Goal: Transaction & Acquisition: Book appointment/travel/reservation

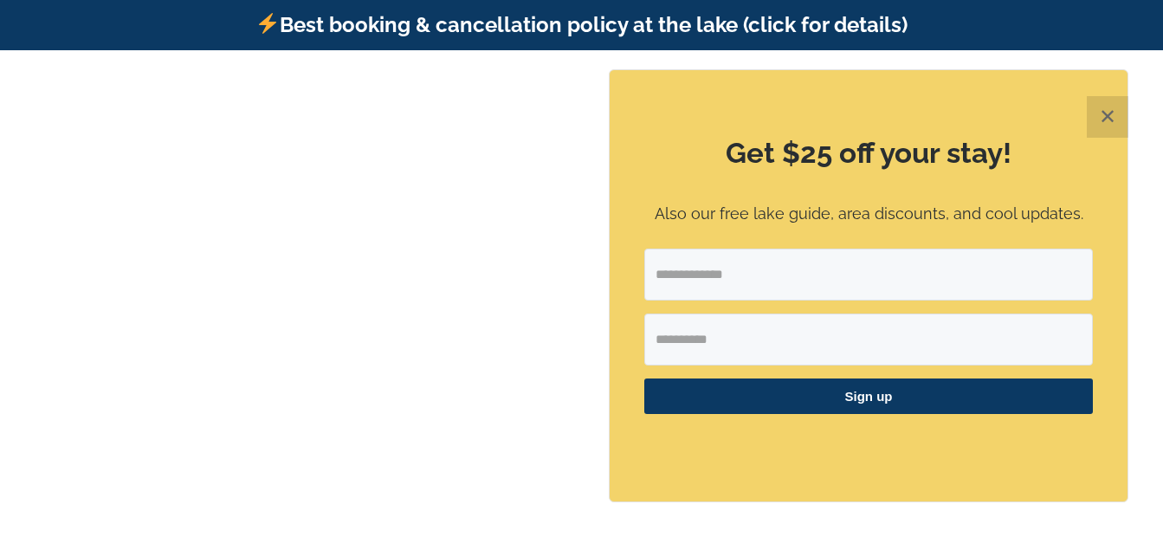
click at [1114, 113] on button "✕" at bounding box center [1108, 117] width 42 height 42
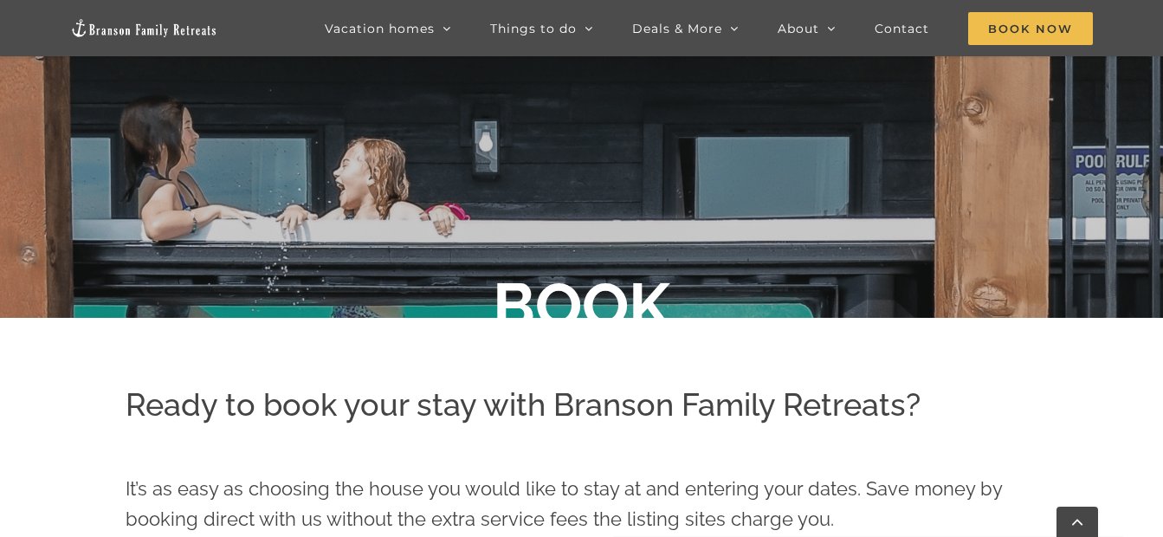
scroll to position [242, 0]
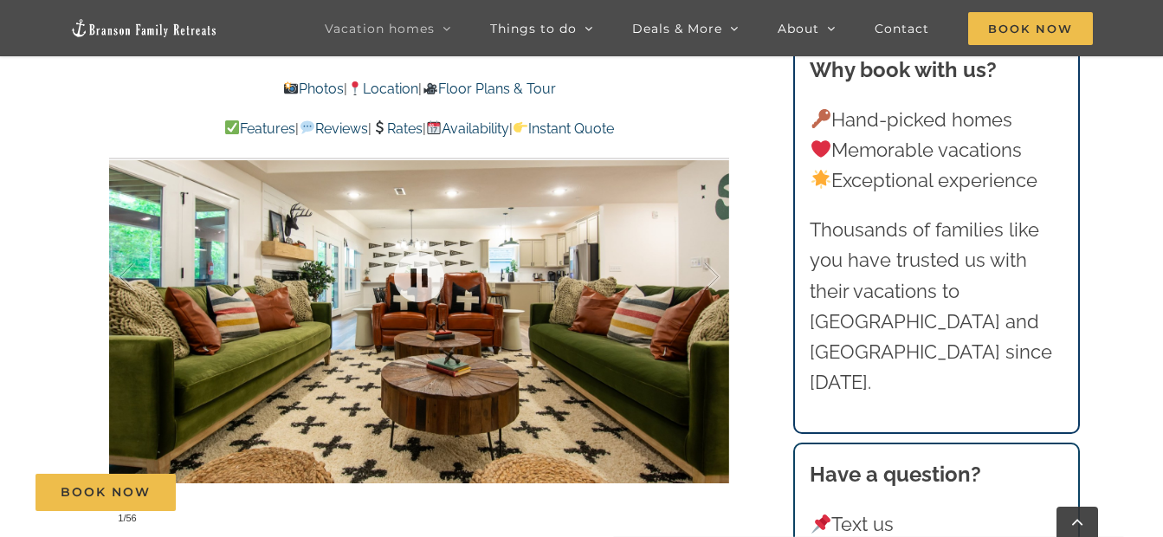
scroll to position [1220, 0]
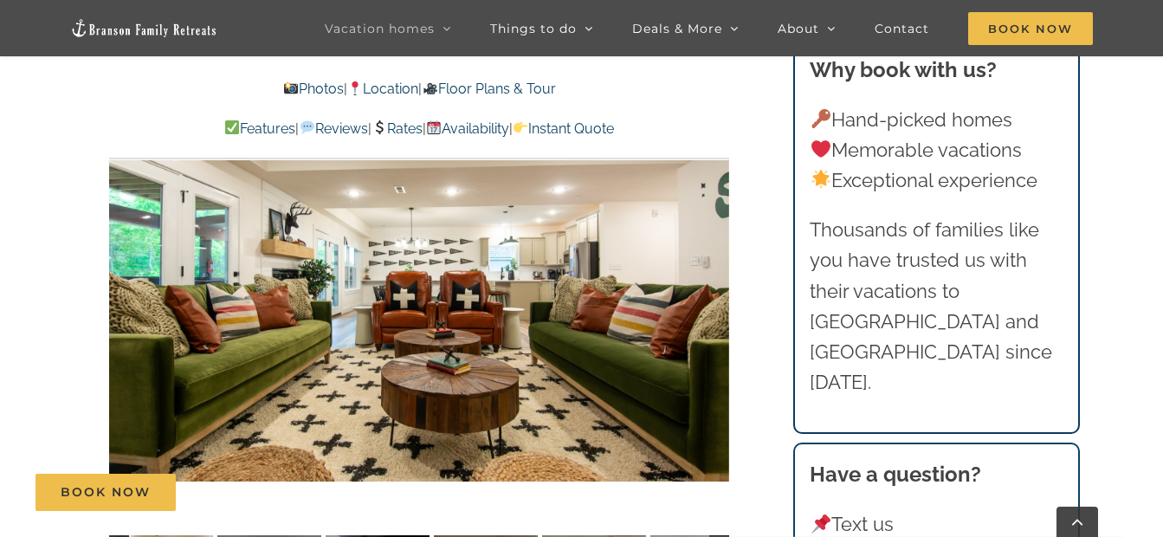
click at [714, 241] on div "1 / 56" at bounding box center [419, 274] width 620 height 509
click at [714, 241] on div at bounding box center [694, 275] width 54 height 107
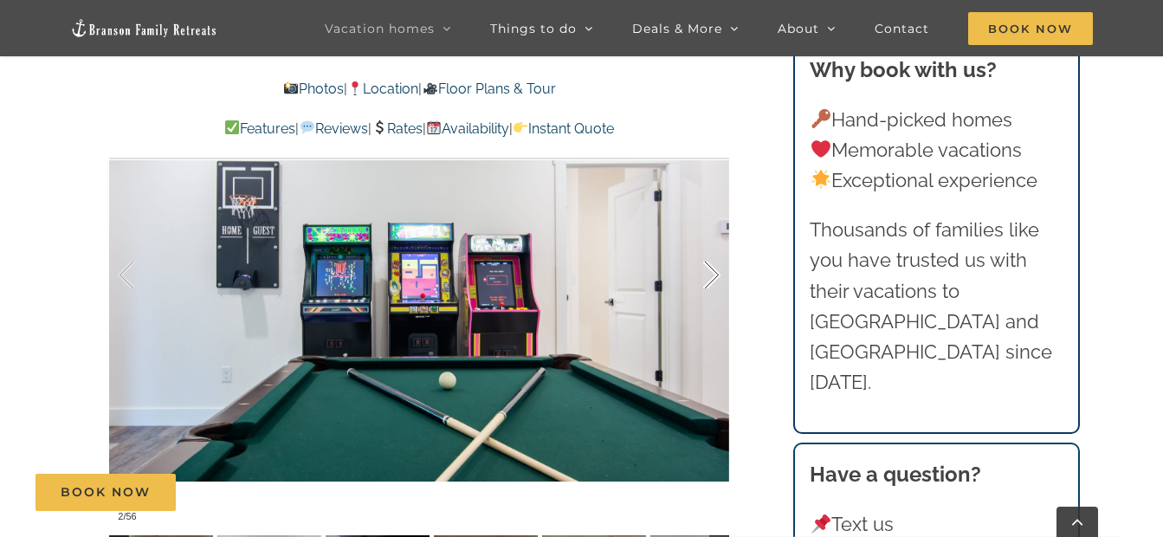
click at [714, 241] on div at bounding box center [694, 275] width 54 height 107
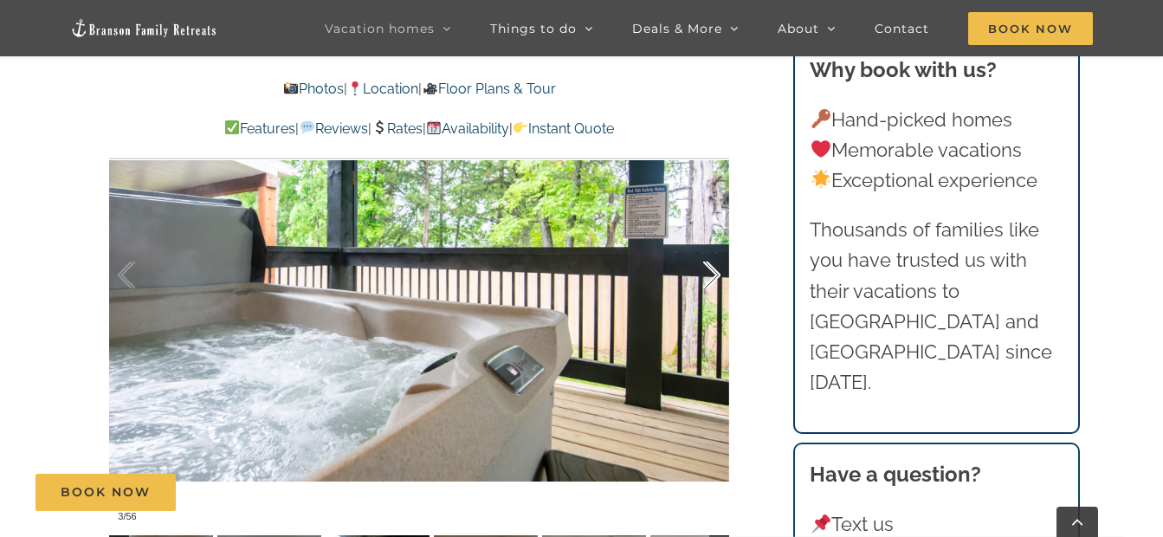
click at [714, 241] on div at bounding box center [694, 275] width 54 height 107
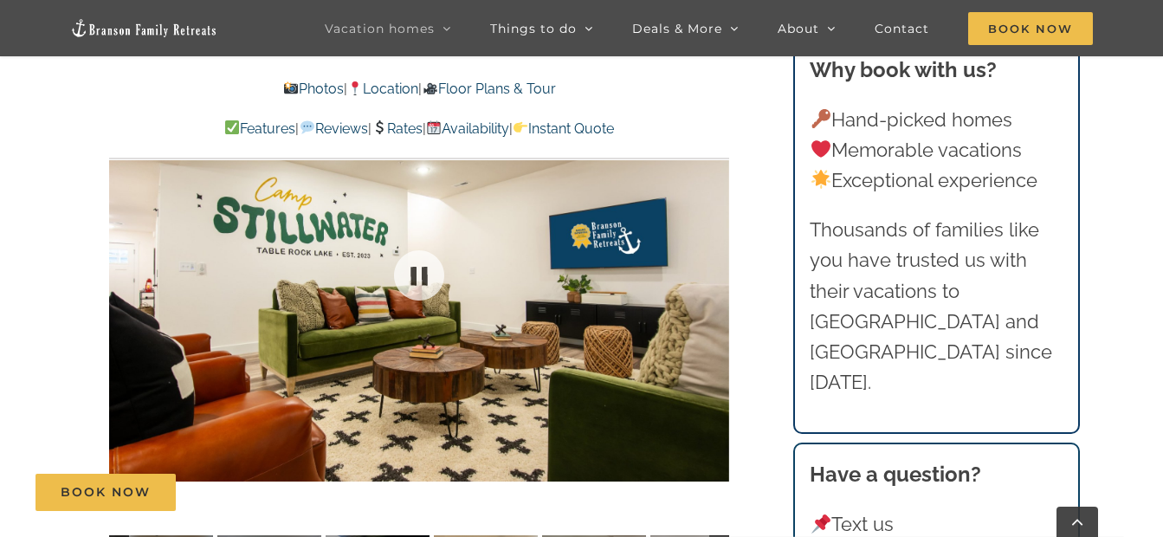
click at [714, 241] on div at bounding box center [419, 274] width 620 height 509
click at [708, 242] on div at bounding box center [694, 275] width 54 height 107
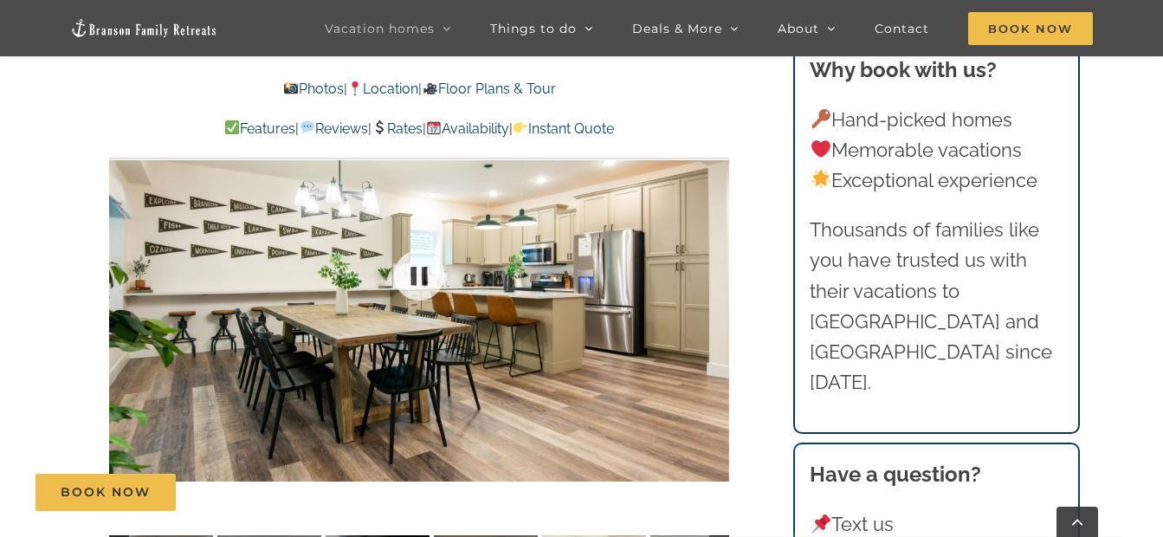
click at [708, 242] on div at bounding box center [419, 274] width 620 height 509
click at [708, 242] on div at bounding box center [694, 275] width 54 height 107
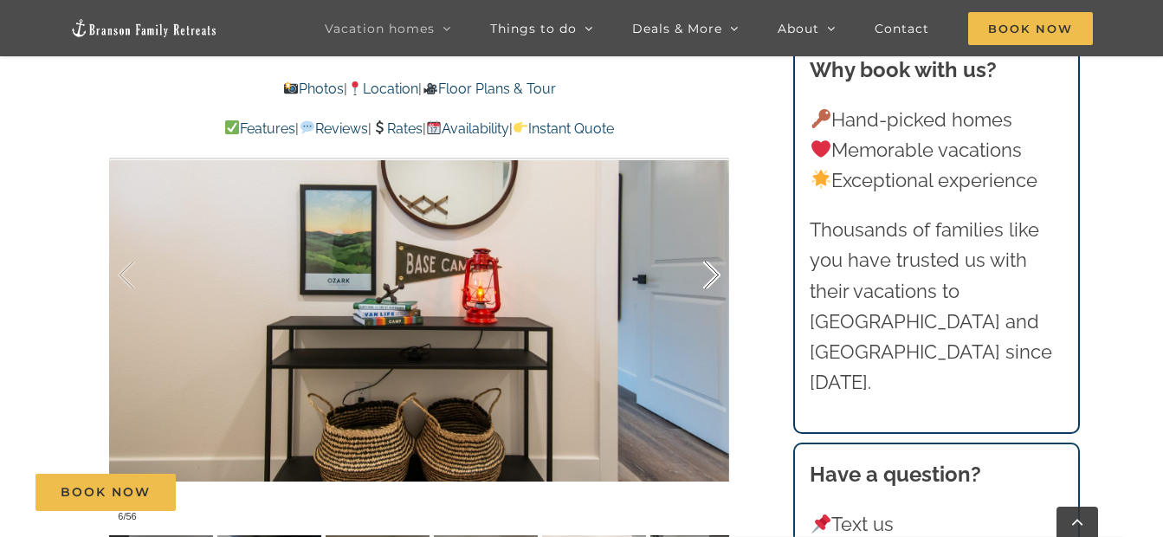
click at [708, 242] on div at bounding box center [694, 275] width 54 height 107
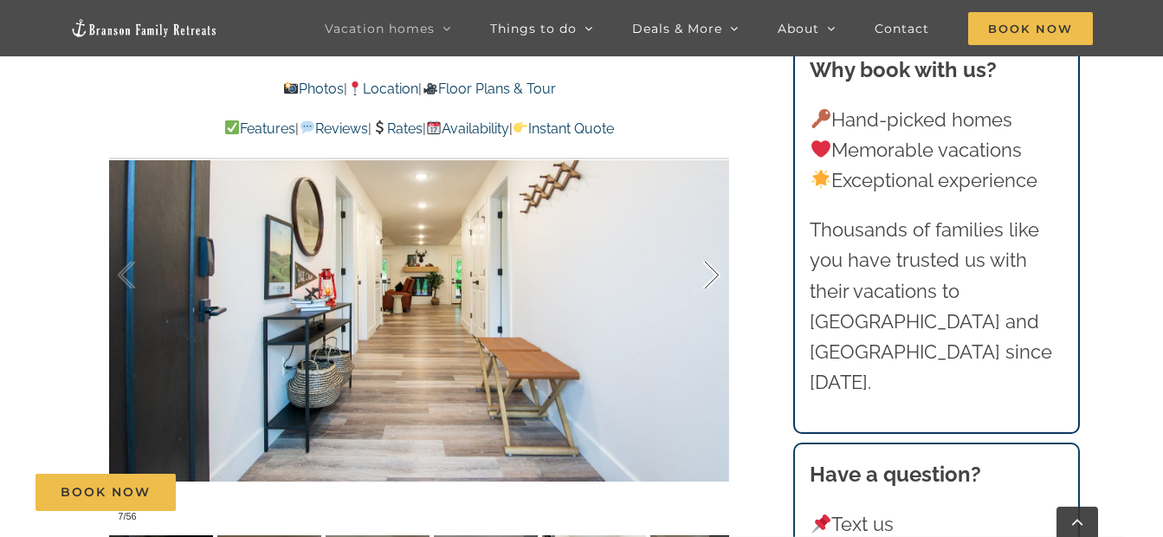
click at [708, 242] on div at bounding box center [694, 275] width 54 height 107
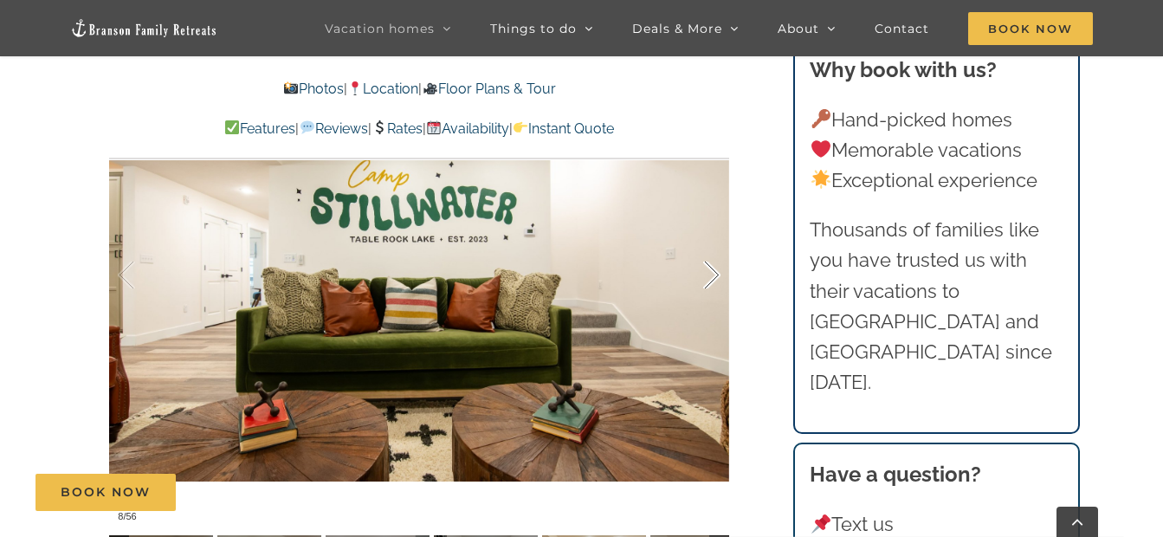
click at [708, 242] on div at bounding box center [694, 275] width 54 height 107
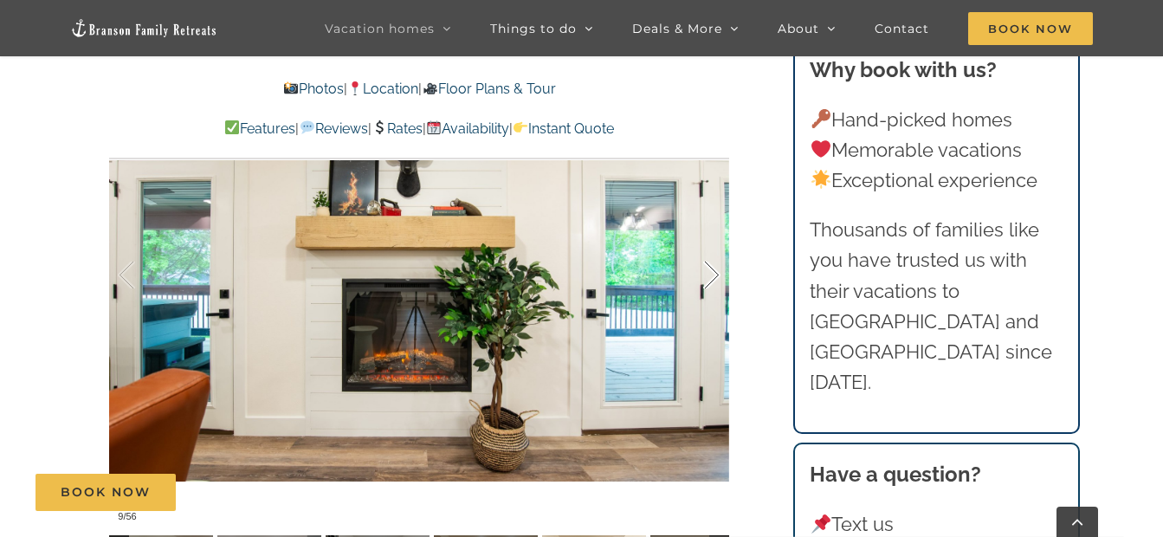
click at [708, 242] on div at bounding box center [694, 275] width 54 height 107
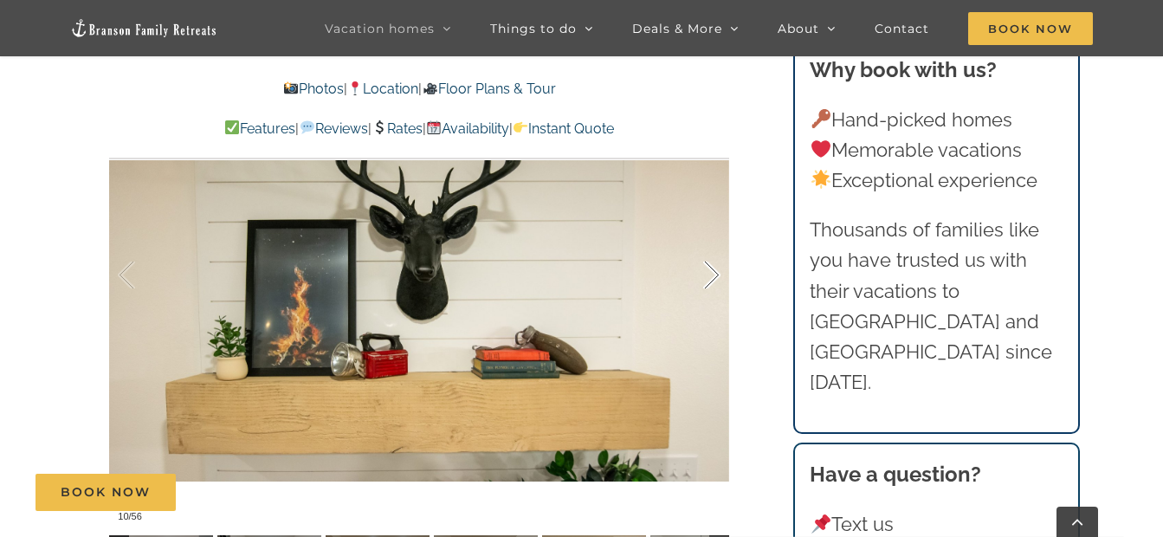
click at [708, 242] on div at bounding box center [694, 275] width 54 height 107
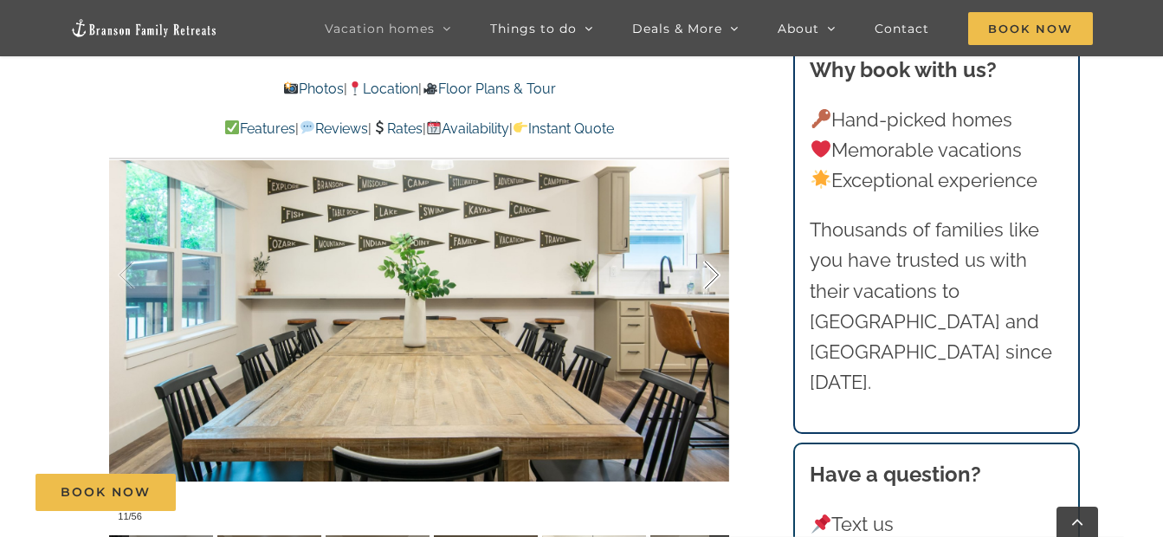
click at [708, 242] on div at bounding box center [694, 275] width 54 height 107
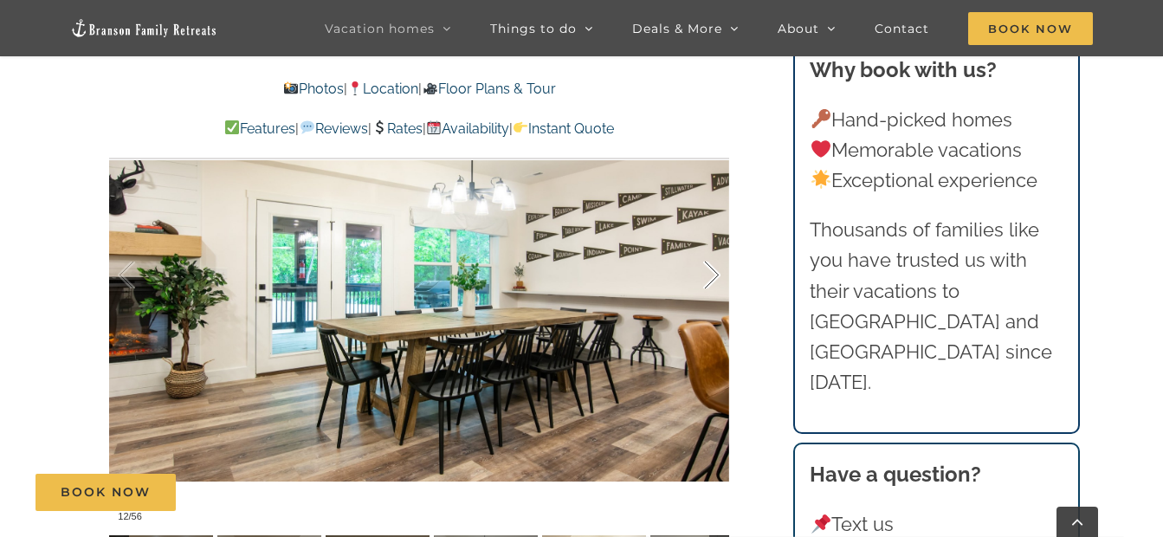
click at [708, 242] on div at bounding box center [694, 275] width 54 height 107
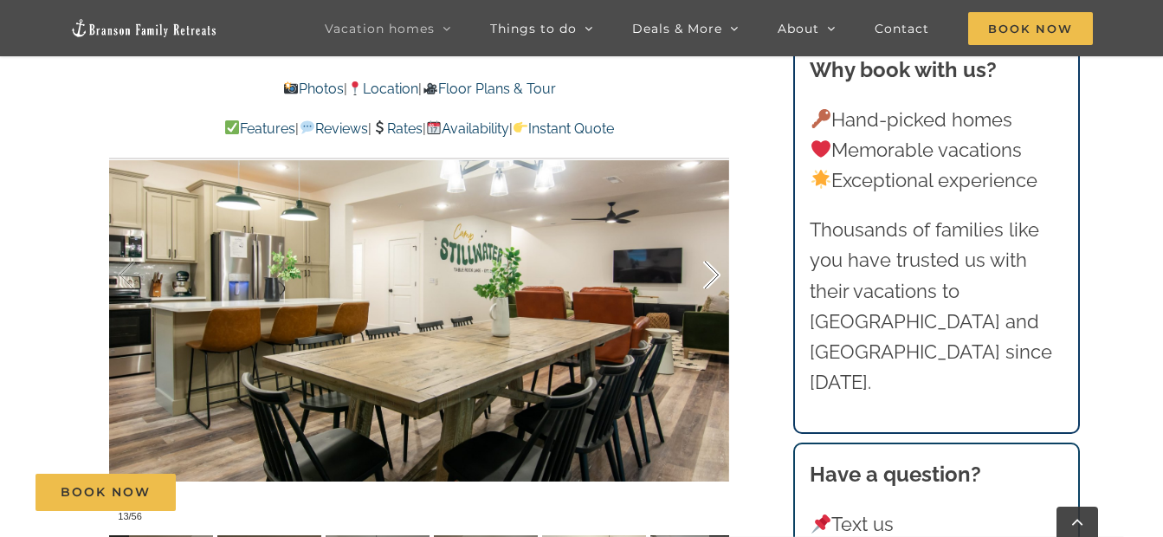
click at [708, 242] on div at bounding box center [694, 275] width 54 height 107
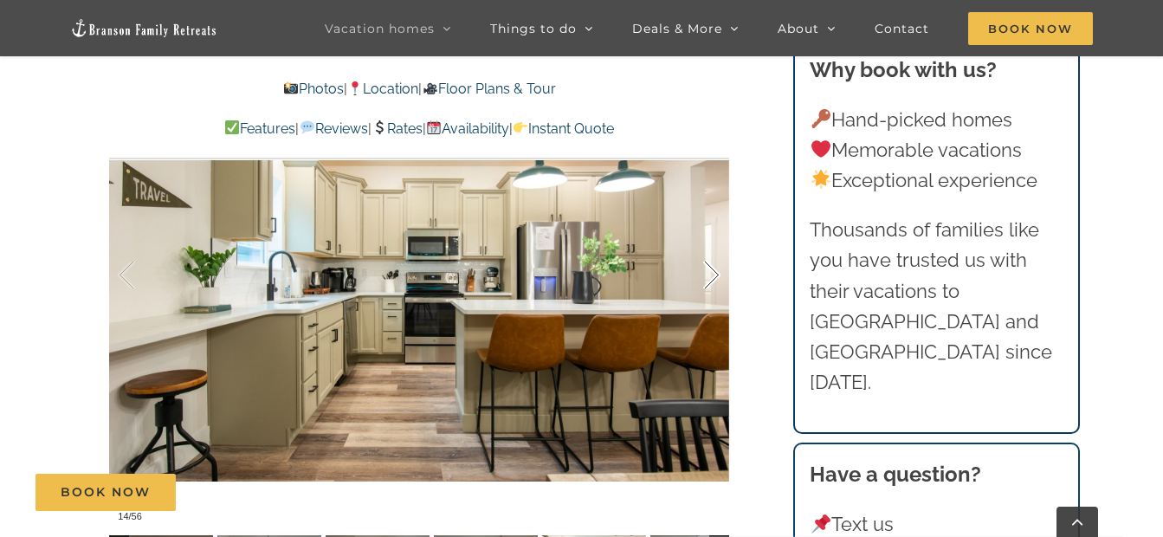
click at [708, 242] on div at bounding box center [694, 275] width 54 height 107
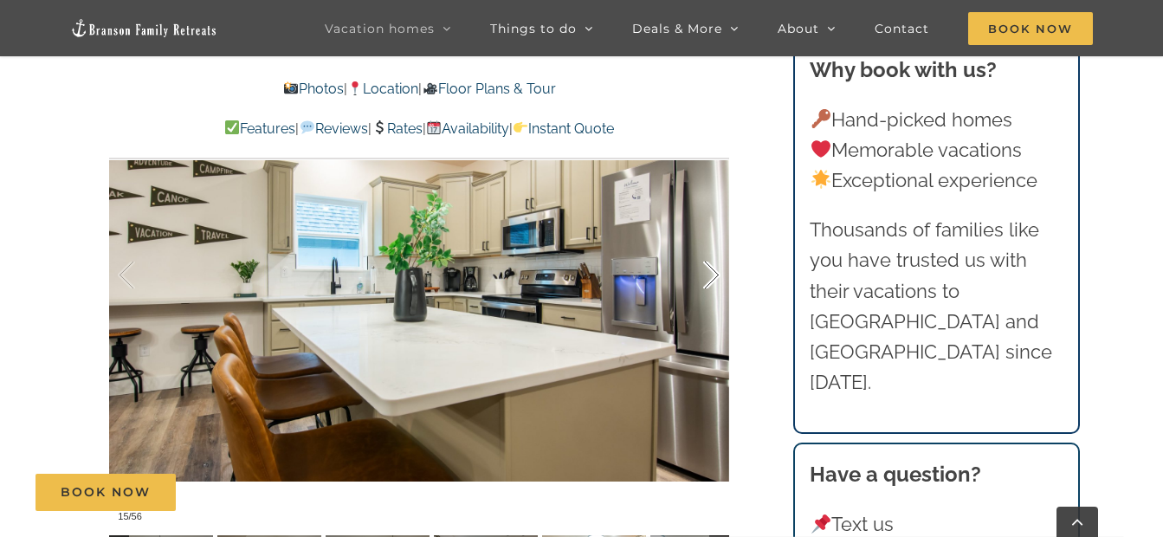
click at [708, 242] on div at bounding box center [694, 275] width 54 height 107
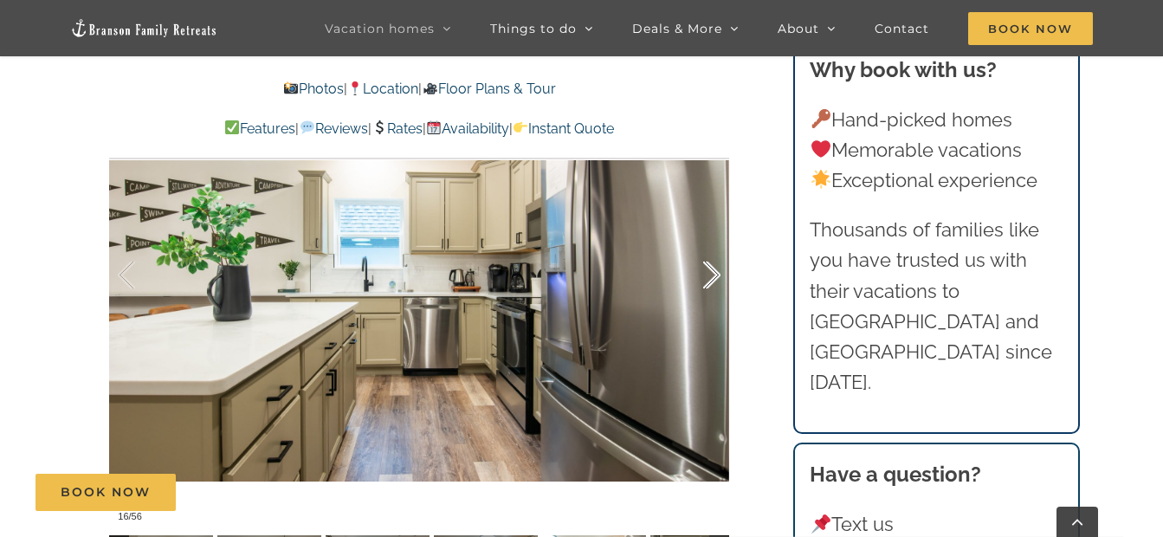
click at [708, 242] on div at bounding box center [694, 275] width 54 height 107
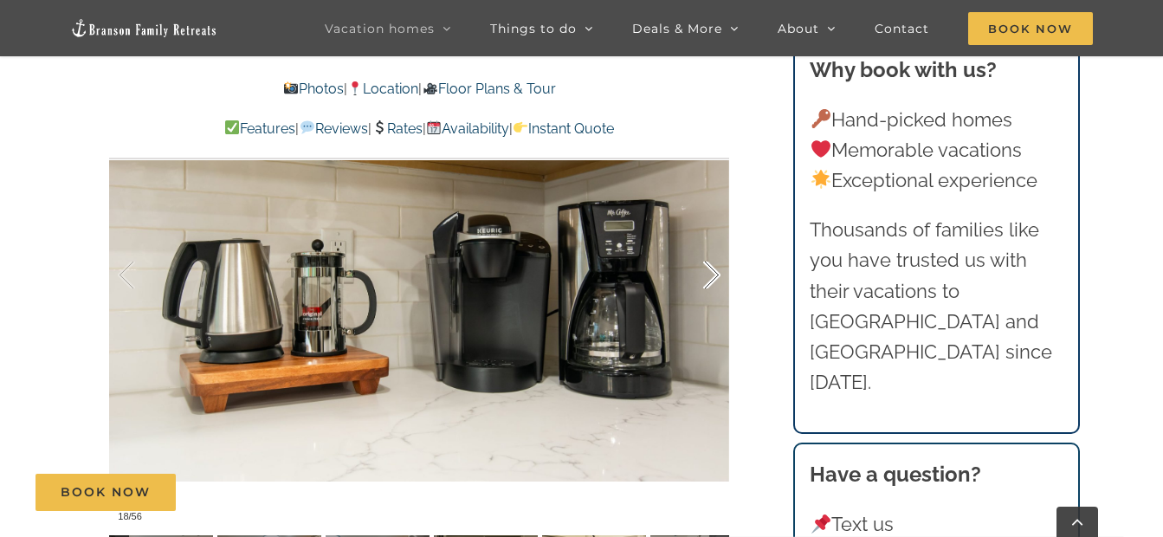
click at [708, 242] on div at bounding box center [694, 275] width 54 height 107
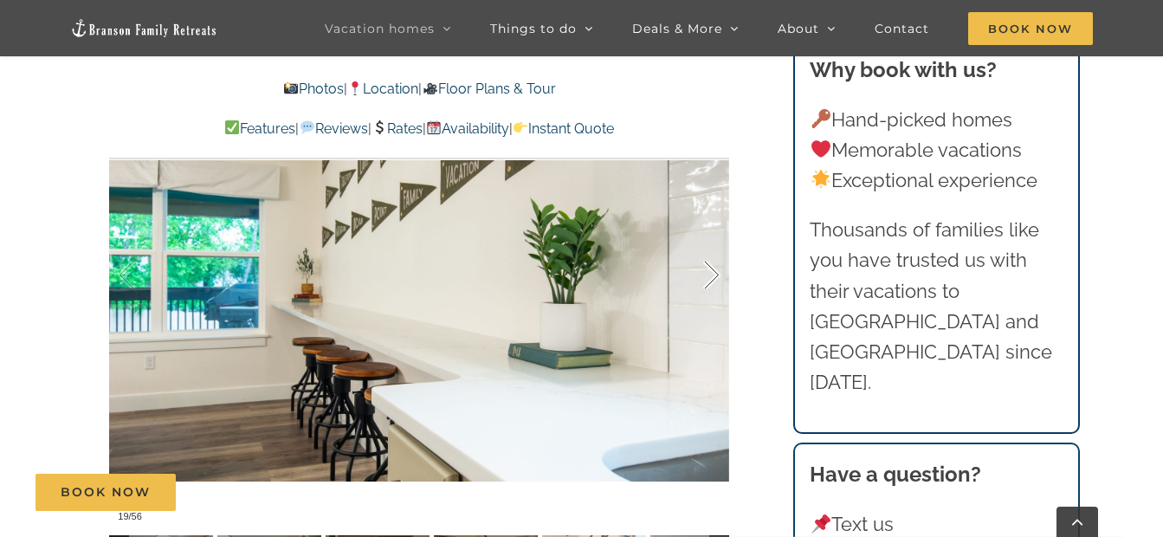
click at [708, 242] on div at bounding box center [694, 275] width 54 height 107
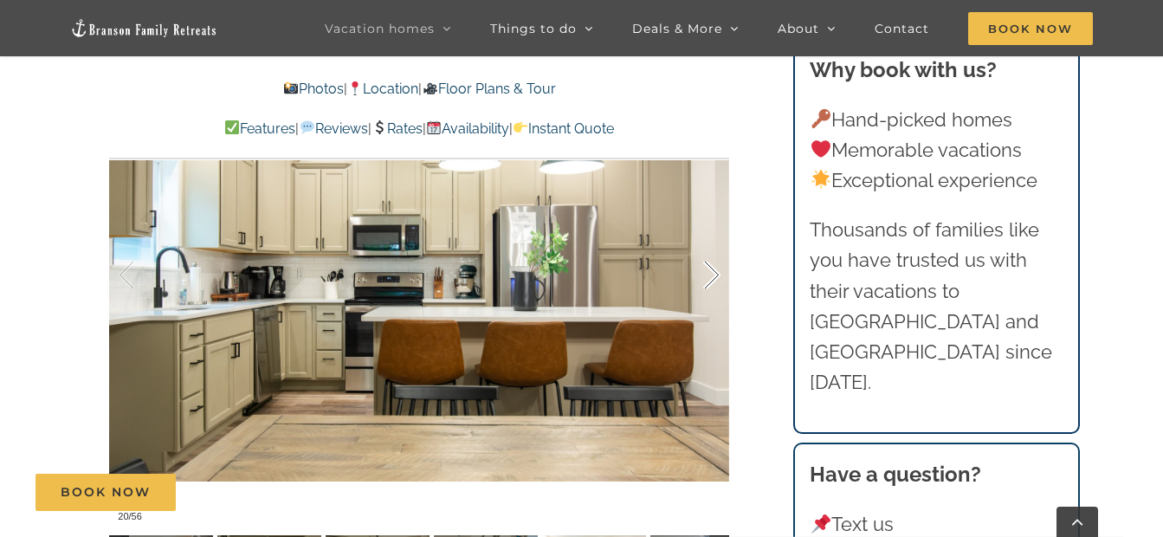
click at [708, 242] on div at bounding box center [694, 275] width 54 height 107
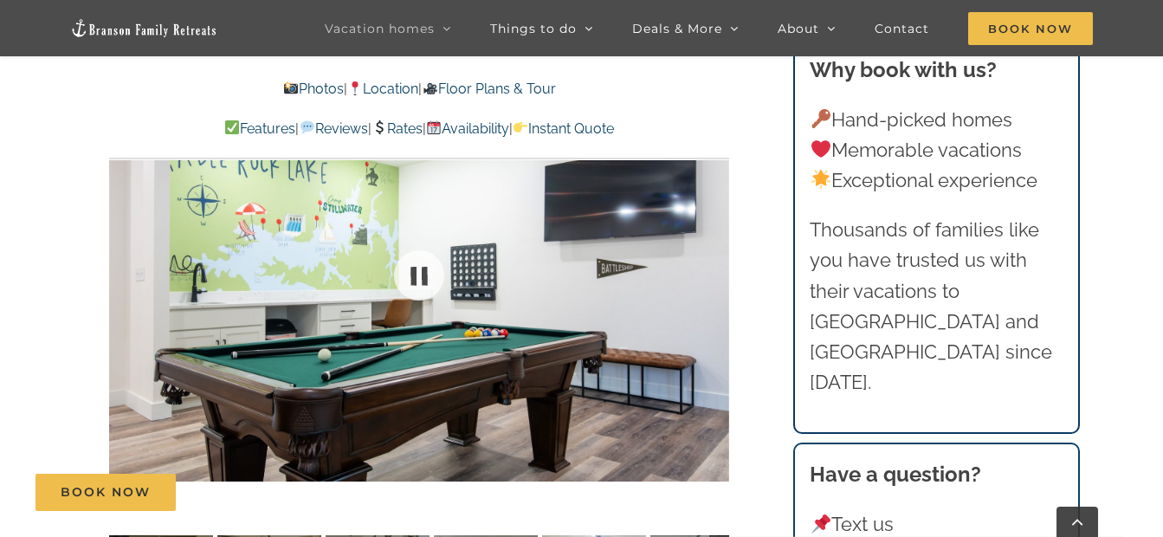
click at [708, 242] on div at bounding box center [419, 274] width 620 height 509
click at [713, 242] on div at bounding box center [694, 275] width 54 height 107
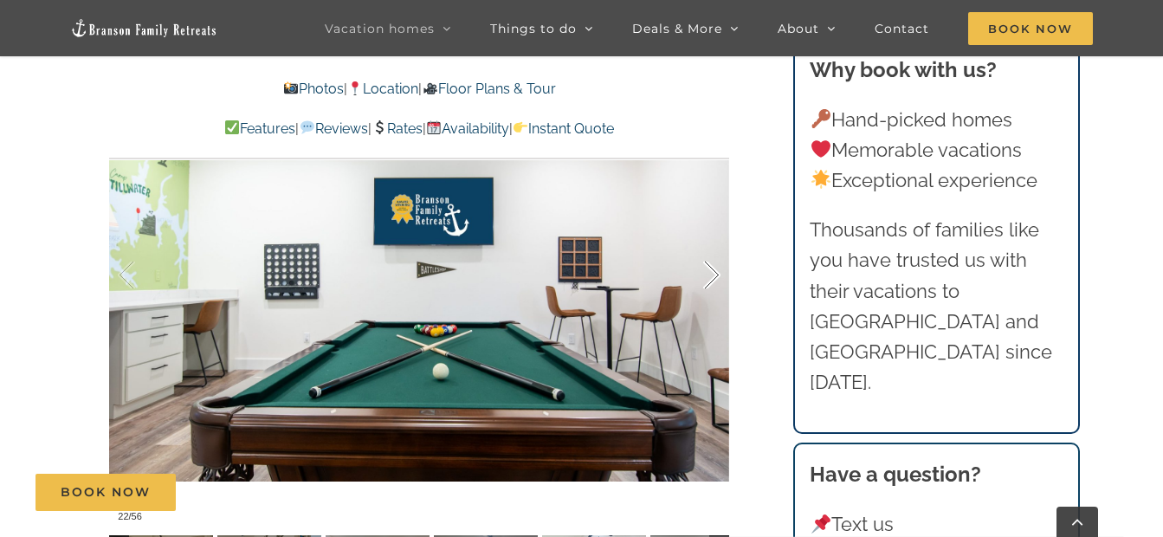
click at [713, 242] on div at bounding box center [694, 275] width 54 height 107
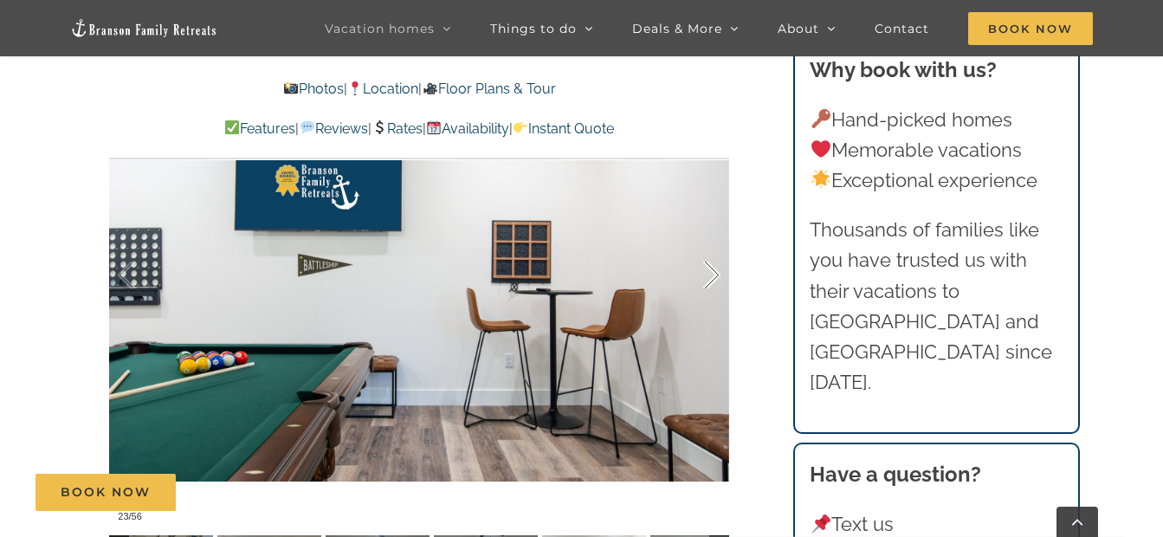
click at [713, 242] on div at bounding box center [694, 275] width 54 height 107
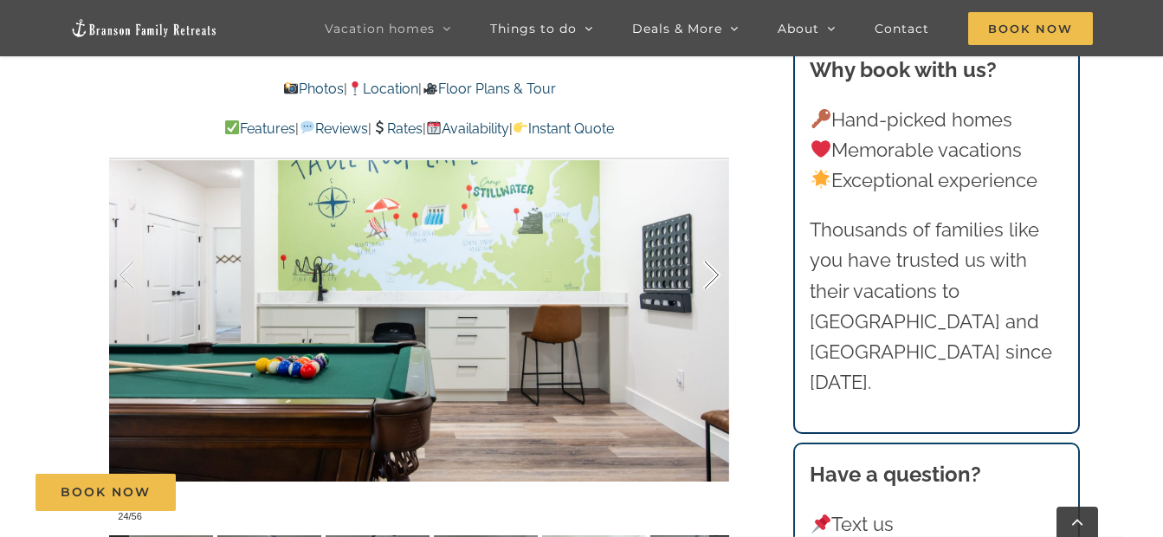
click at [713, 242] on div at bounding box center [694, 275] width 54 height 107
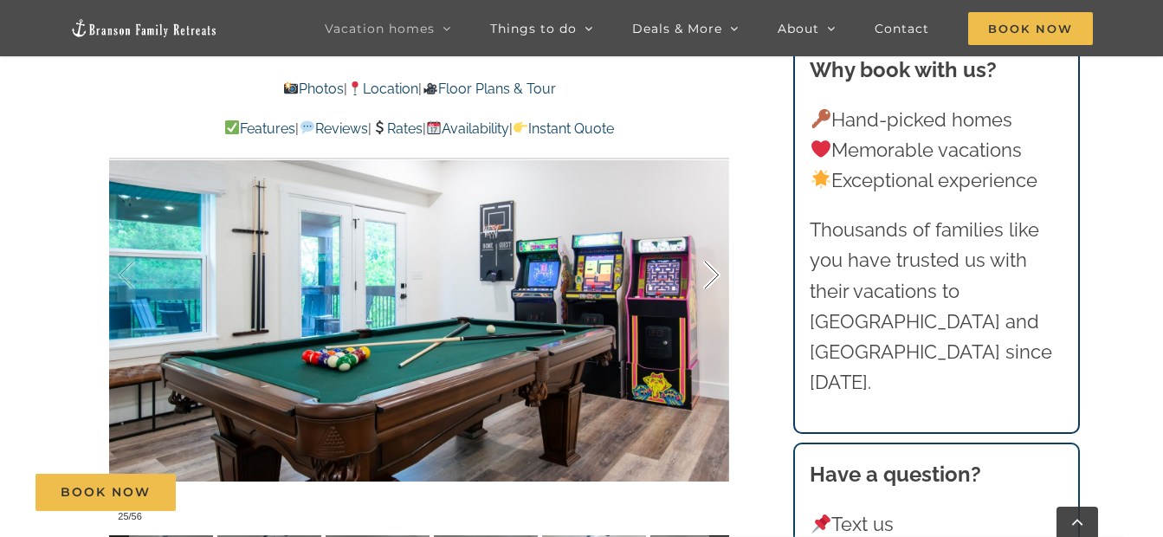
click at [713, 242] on div at bounding box center [694, 275] width 54 height 107
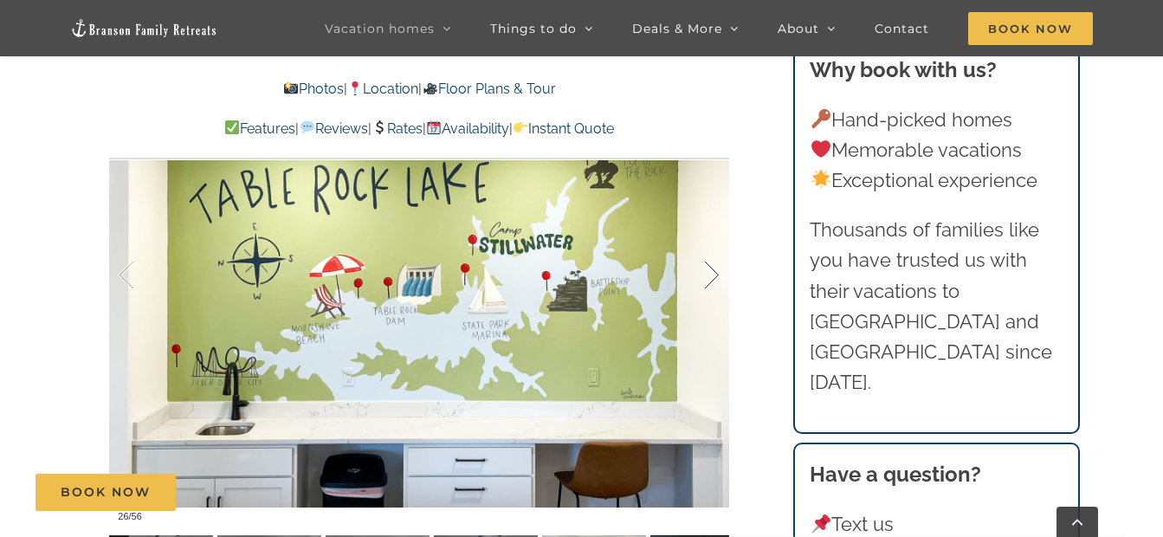
click at [713, 242] on div at bounding box center [694, 275] width 54 height 107
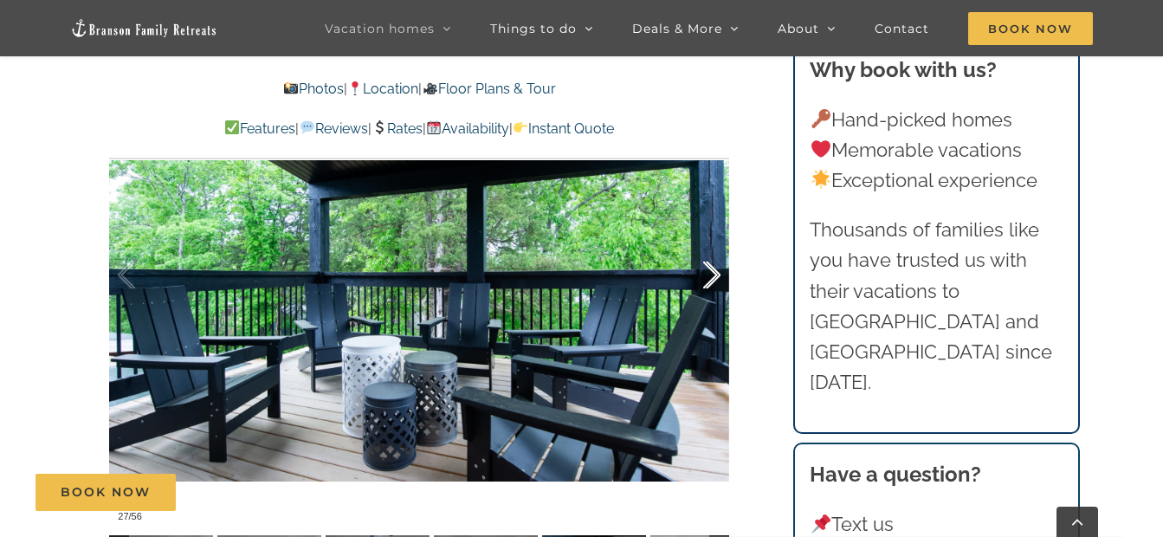
click at [713, 242] on div at bounding box center [694, 275] width 54 height 107
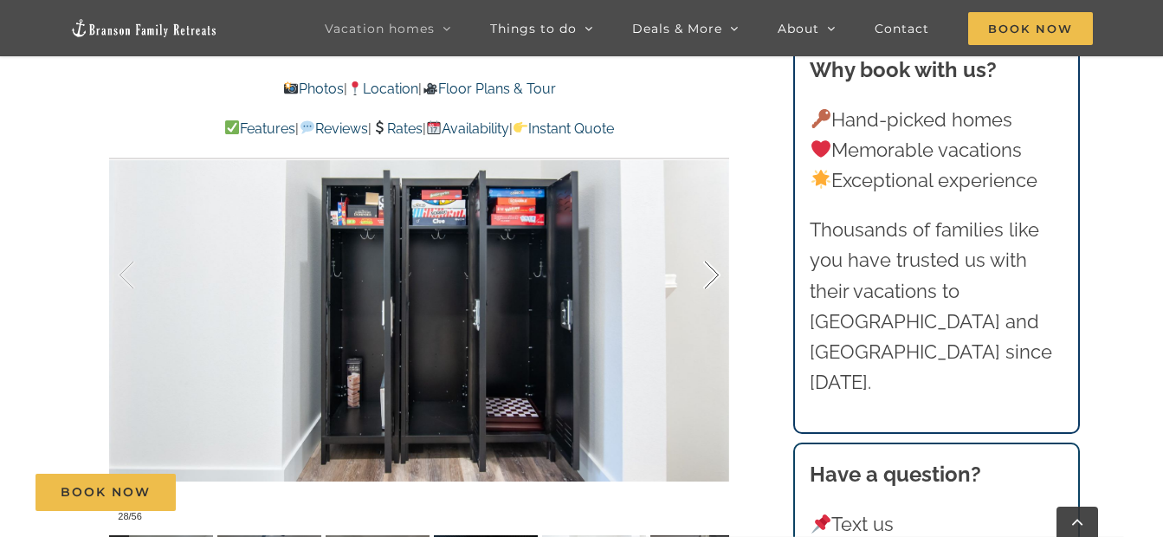
click at [713, 242] on div at bounding box center [694, 275] width 54 height 107
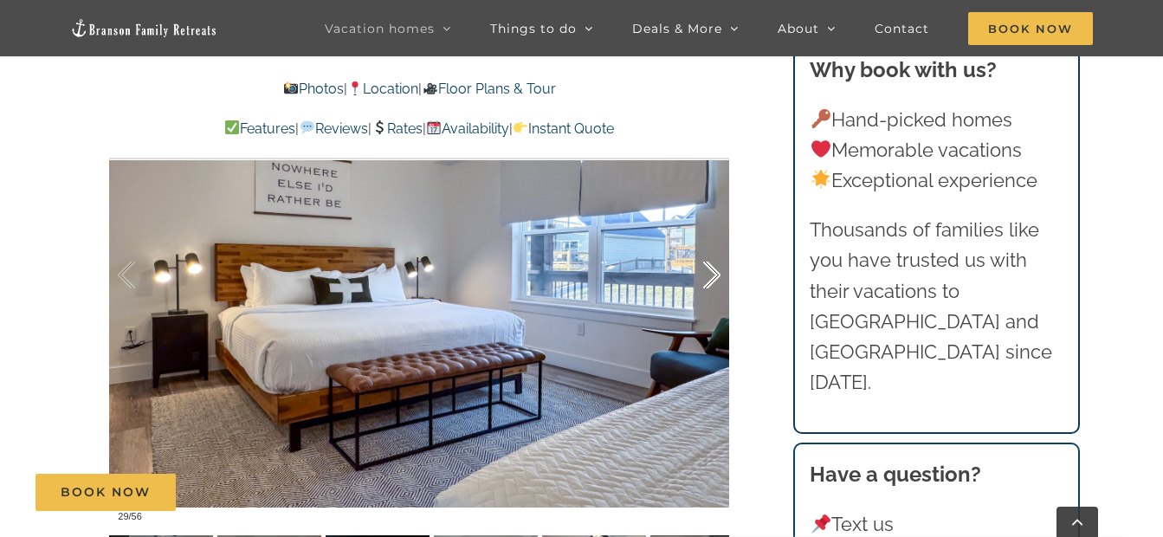
click at [713, 242] on div at bounding box center [694, 275] width 54 height 107
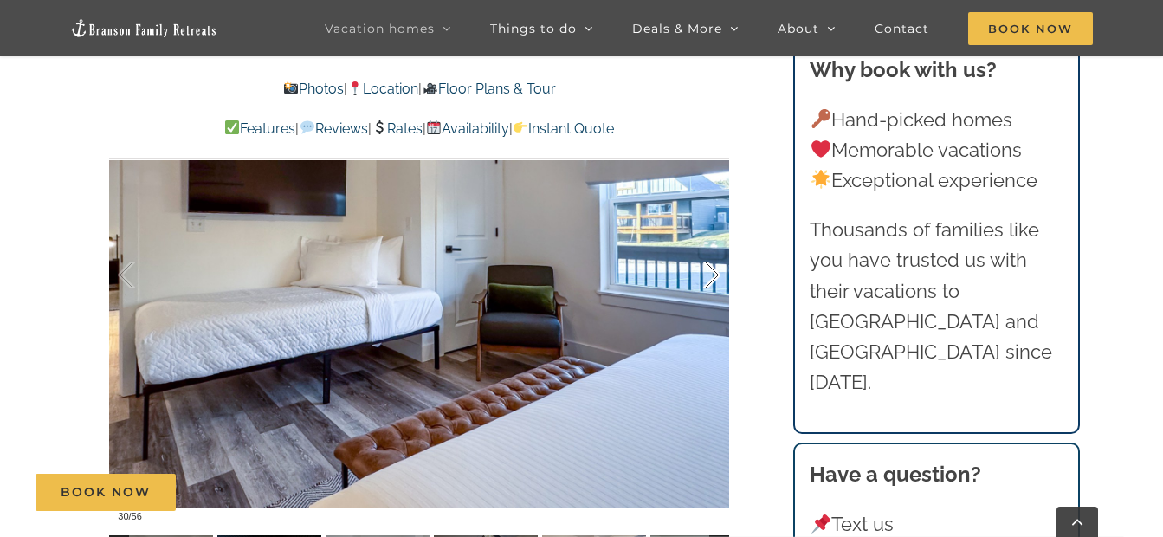
click at [713, 242] on div at bounding box center [694, 275] width 54 height 107
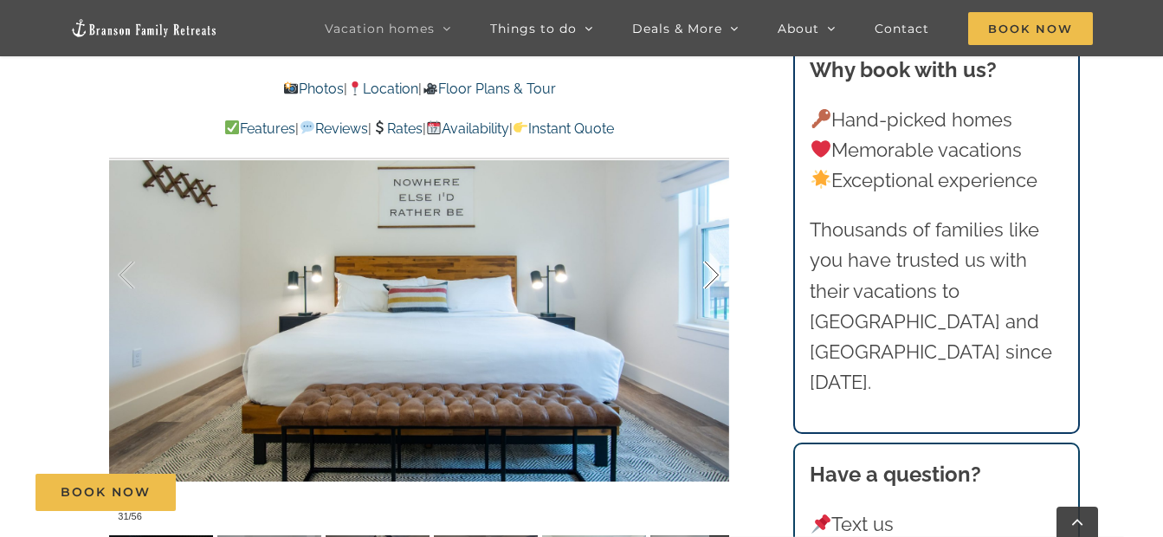
click at [713, 242] on div at bounding box center [694, 275] width 54 height 107
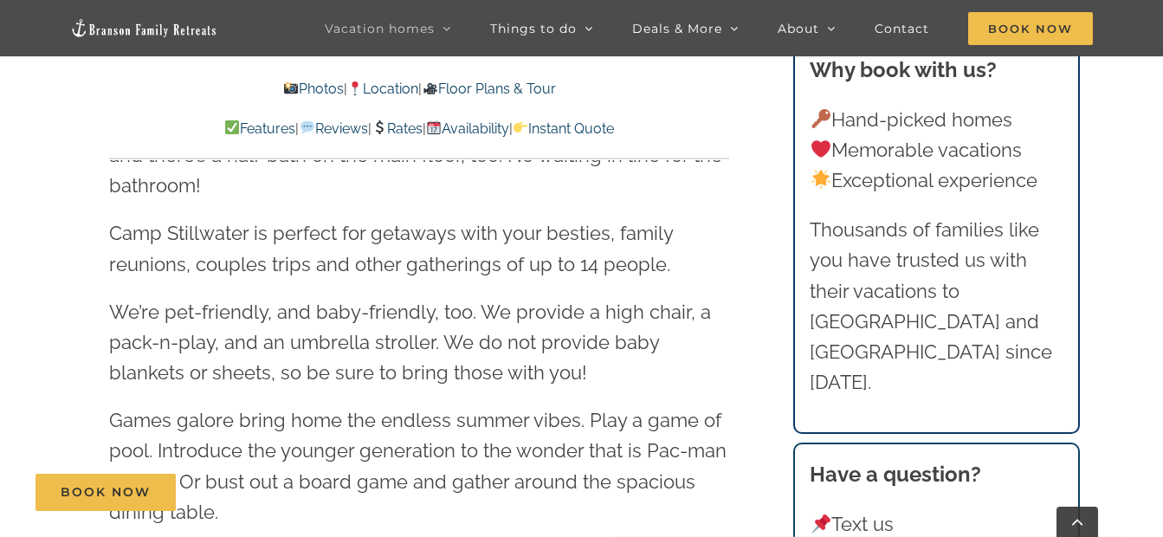
scroll to position [2360, 0]
